Goal: Entertainment & Leisure: Browse casually

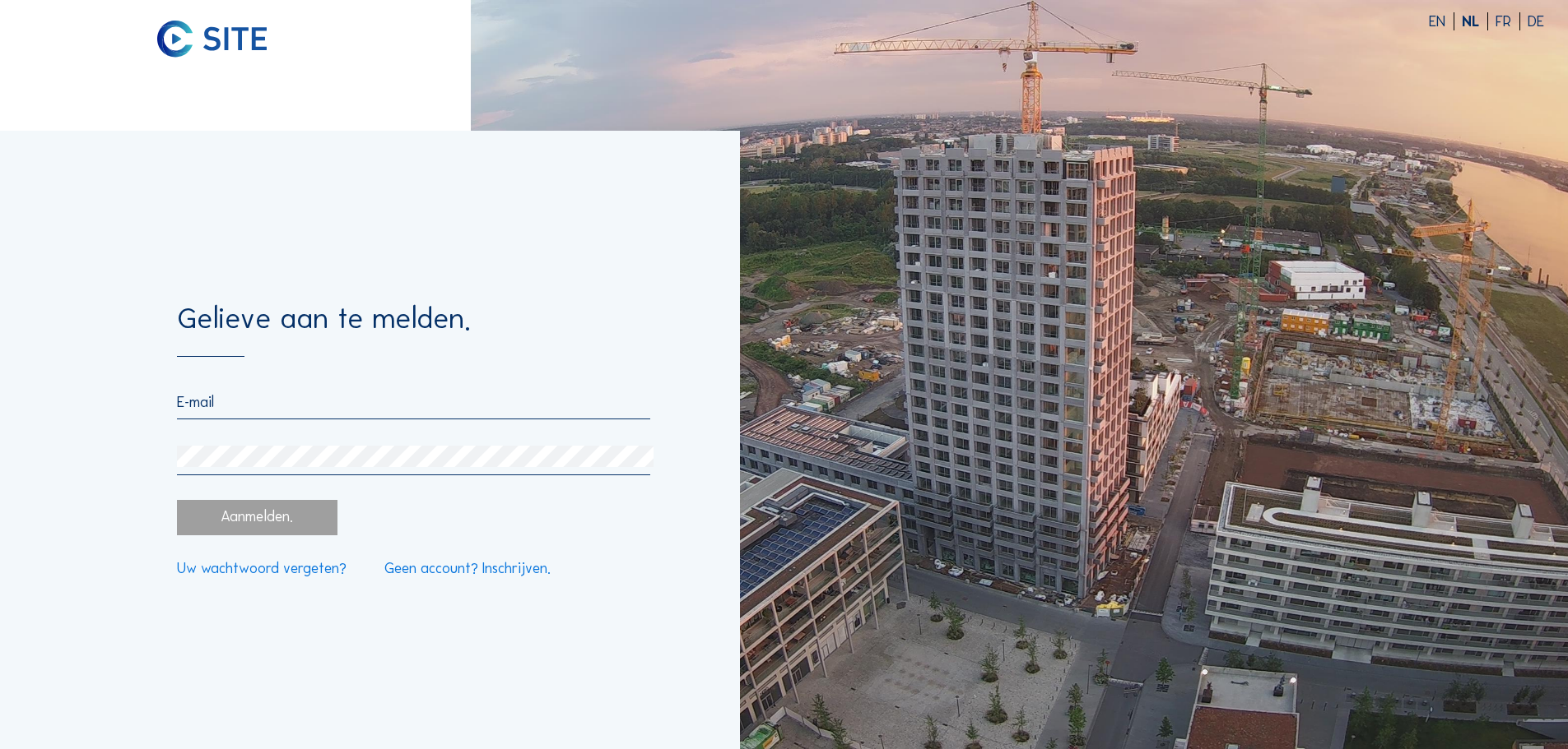
type input "[EMAIL_ADDRESS][DOMAIN_NAME]"
click at [324, 498] on form "Gelieve aan te melden. [EMAIL_ADDRESS][DOMAIN_NAME] Aanmelden. Uw wachtwoord ve…" at bounding box center [413, 440] width 472 height 273
drag, startPoint x: 278, startPoint y: 516, endPoint x: 37, endPoint y: 486, distance: 242.9
click at [277, 515] on div "Aanmelden." at bounding box center [256, 518] width 160 height 36
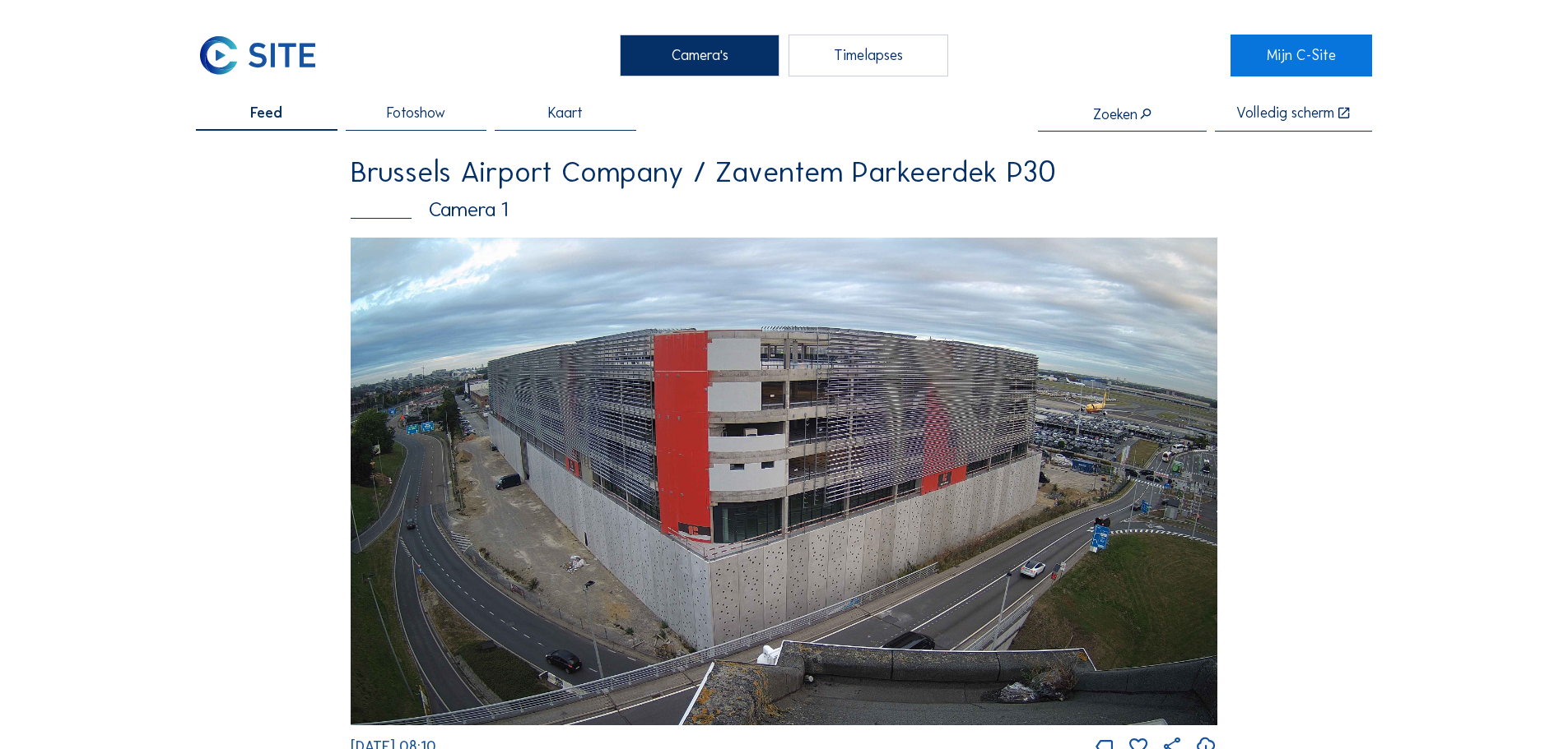
click at [400, 112] on span "Fotoshow" at bounding box center [415, 113] width 58 height 15
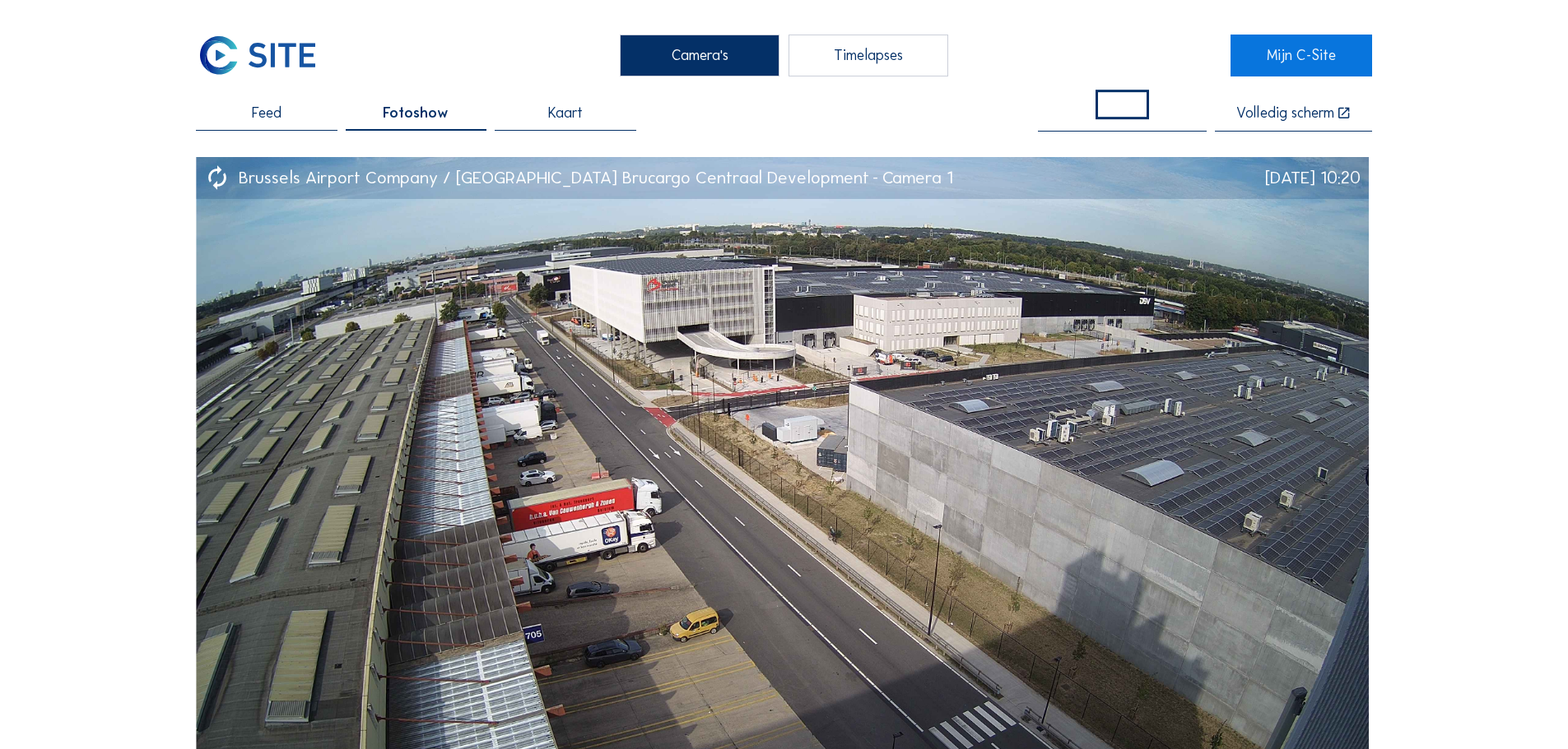
click at [890, 43] on div "Timelapses" at bounding box center [868, 55] width 160 height 41
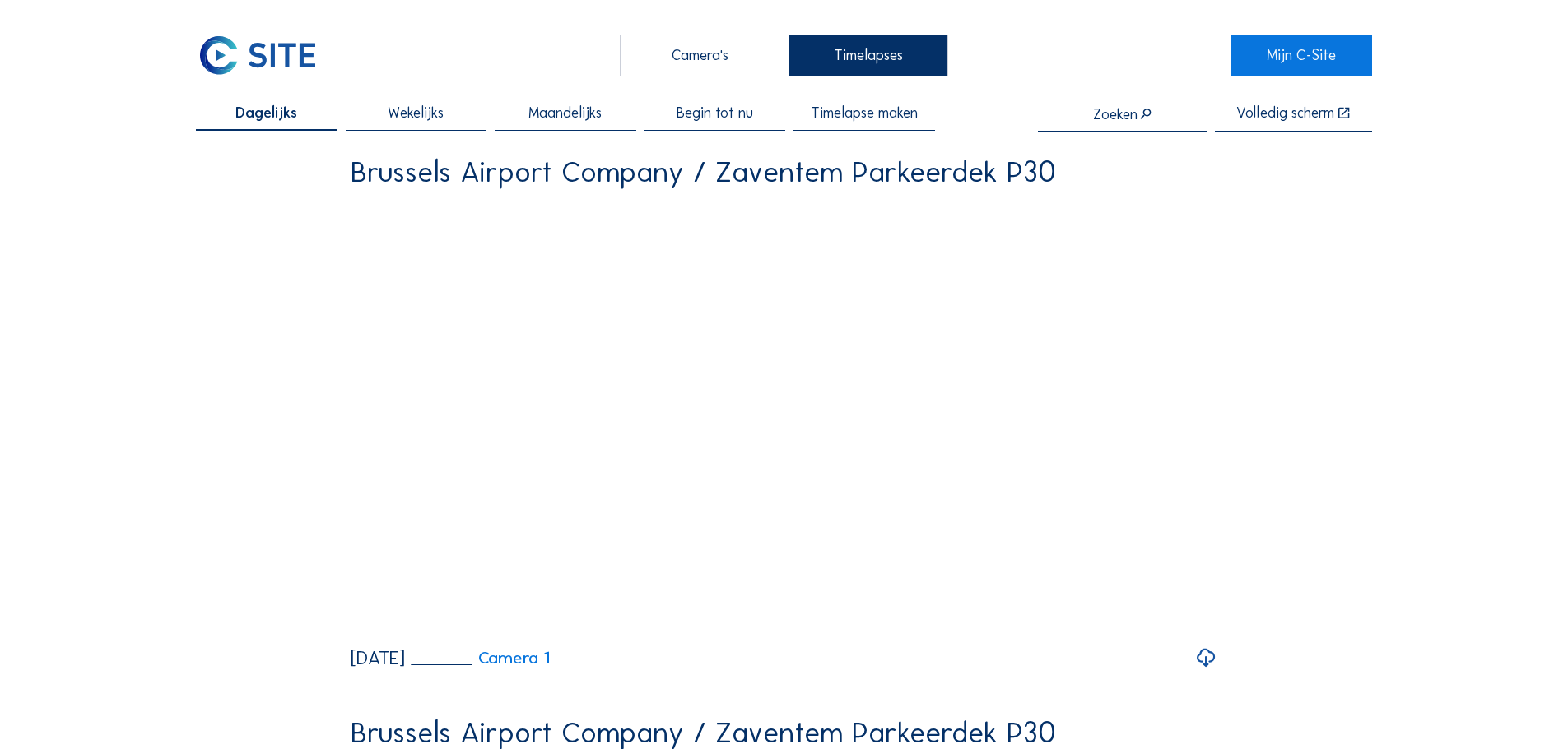
click at [407, 108] on span "Wekelijks" at bounding box center [415, 113] width 56 height 15
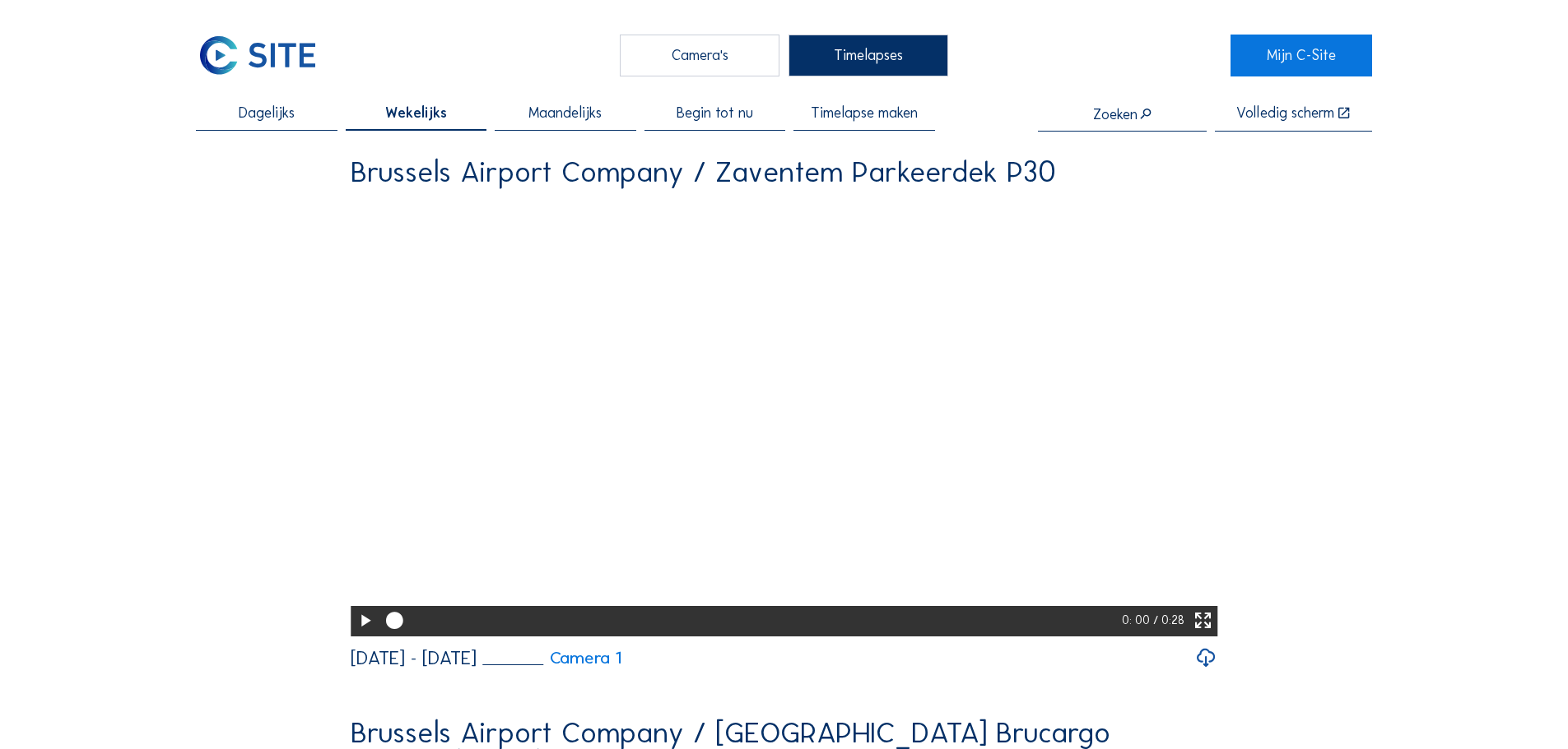
drag, startPoint x: 1206, startPoint y: 713, endPoint x: 904, endPoint y: 648, distance: 308.9
click at [1206, 672] on icon at bounding box center [1206, 658] width 22 height 26
